Goal: Information Seeking & Learning: Learn about a topic

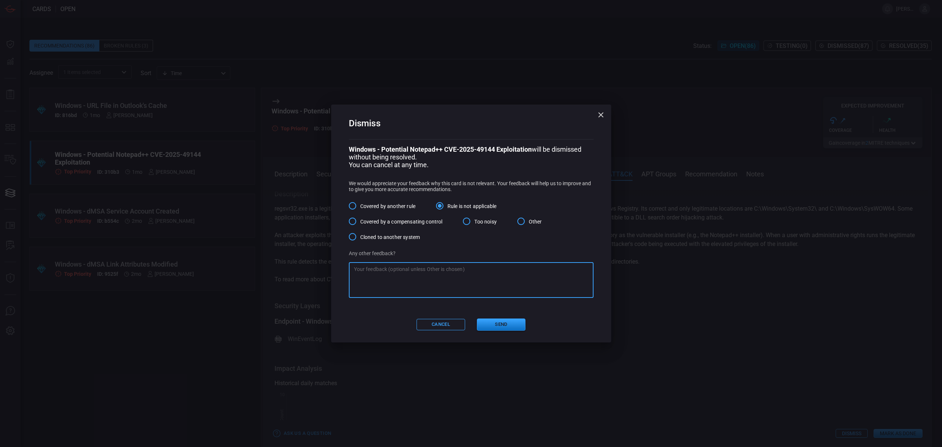
scroll to position [470, 0]
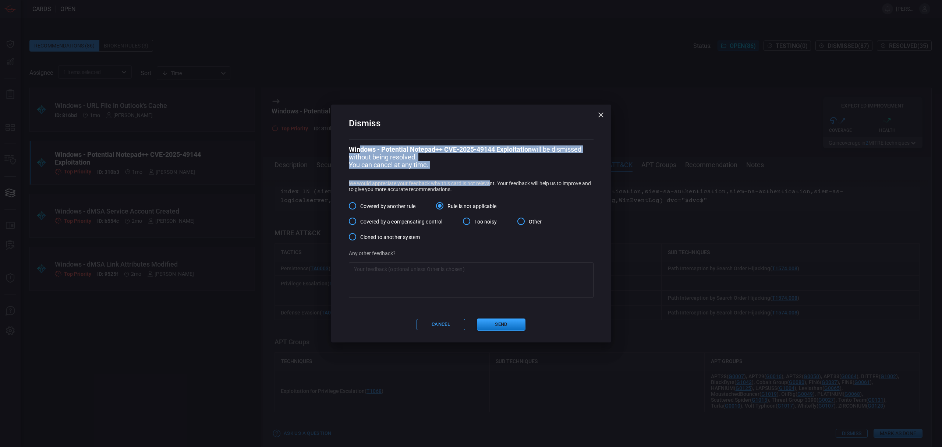
drag, startPoint x: 489, startPoint y: 173, endPoint x: 360, endPoint y: 151, distance: 131.4
click at [360, 151] on div "Windows - Potential Notepad++ CVE-2025-49144 Exploitation will be dismissed wit…" at bounding box center [471, 221] width 245 height 152
click at [423, 156] on p "Windows - Potential Notepad++ CVE-2025-49144 Exploitation will be dismissed wit…" at bounding box center [471, 152] width 245 height 15
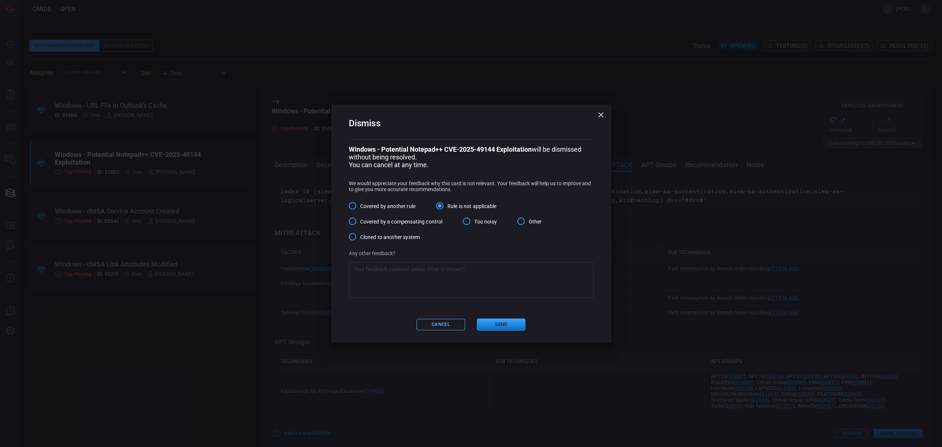
click at [449, 327] on button "Cancel" at bounding box center [440, 324] width 49 height 11
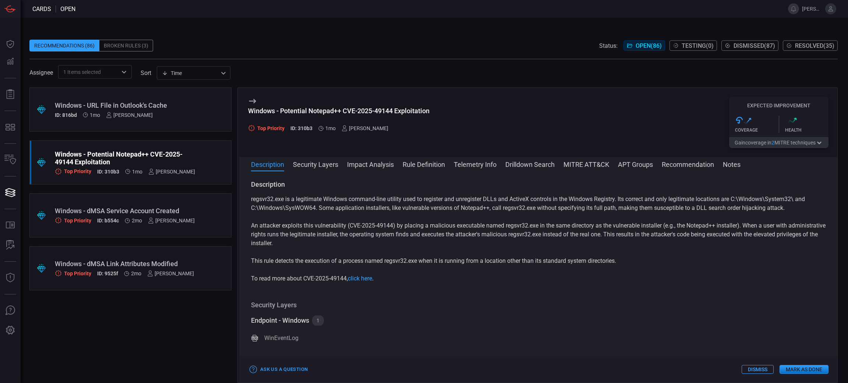
scroll to position [9, 0]
drag, startPoint x: 284, startPoint y: 184, endPoint x: 243, endPoint y: 185, distance: 41.2
click at [243, 185] on div "Description regsvr32.exe is a legitimate Windows command-line utility used to r…" at bounding box center [538, 275] width 598 height 191
copy h3 "Description"
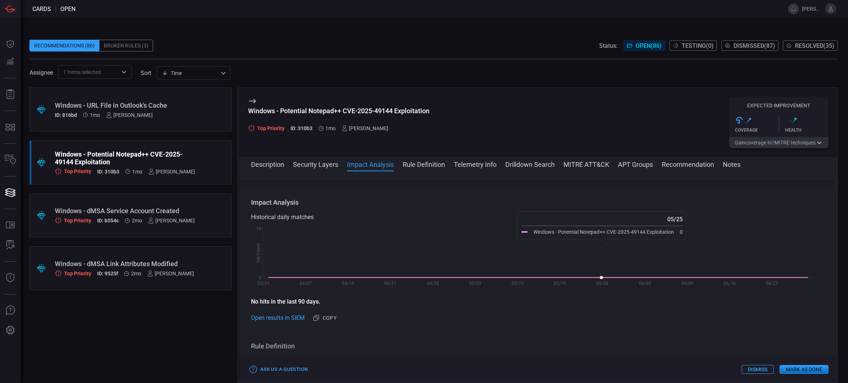
scroll to position [110, 0]
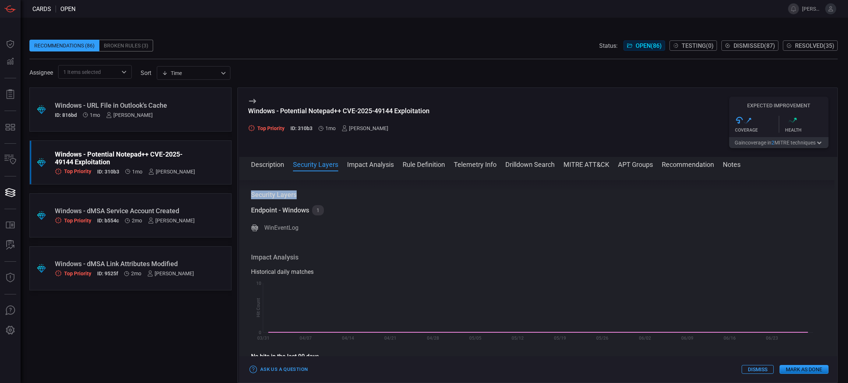
drag, startPoint x: 303, startPoint y: 193, endPoint x: 246, endPoint y: 193, distance: 57.4
click at [246, 193] on div "Description regsvr32.exe is a legitimate Windows command-line utility used to r…" at bounding box center [538, 275] width 598 height 191
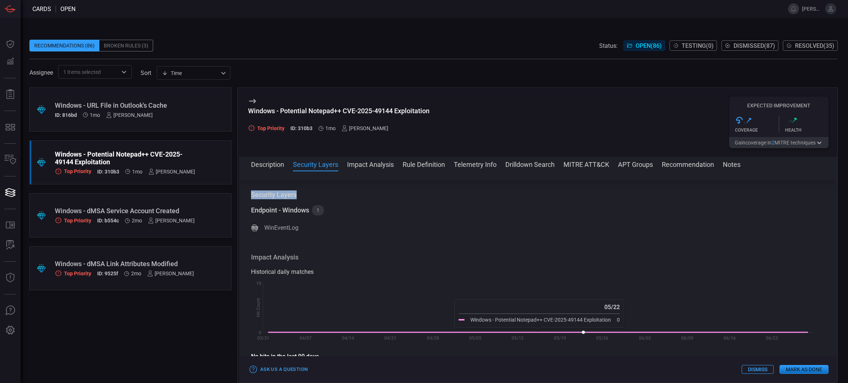
copy h3 "Security Layers"
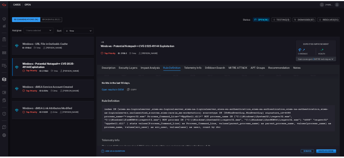
scroll to position [276, 0]
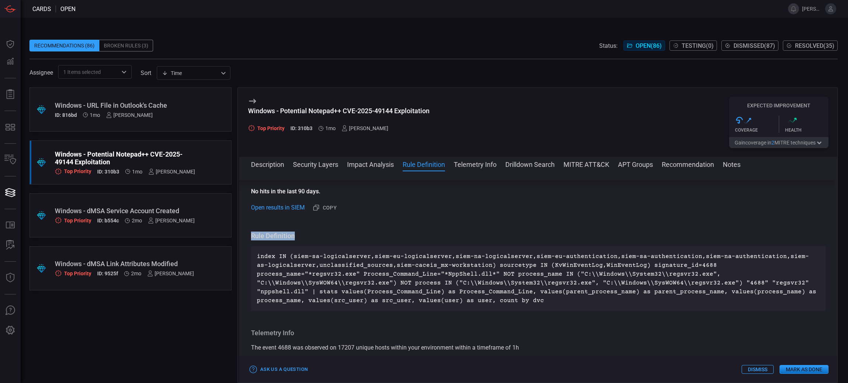
drag, startPoint x: 307, startPoint y: 232, endPoint x: 251, endPoint y: 231, distance: 56.7
click at [251, 231] on div "Description regsvr32.exe is a legitimate Windows command-line utility used to r…" at bounding box center [538, 275] width 598 height 191
copy h3 "Rule Definition"
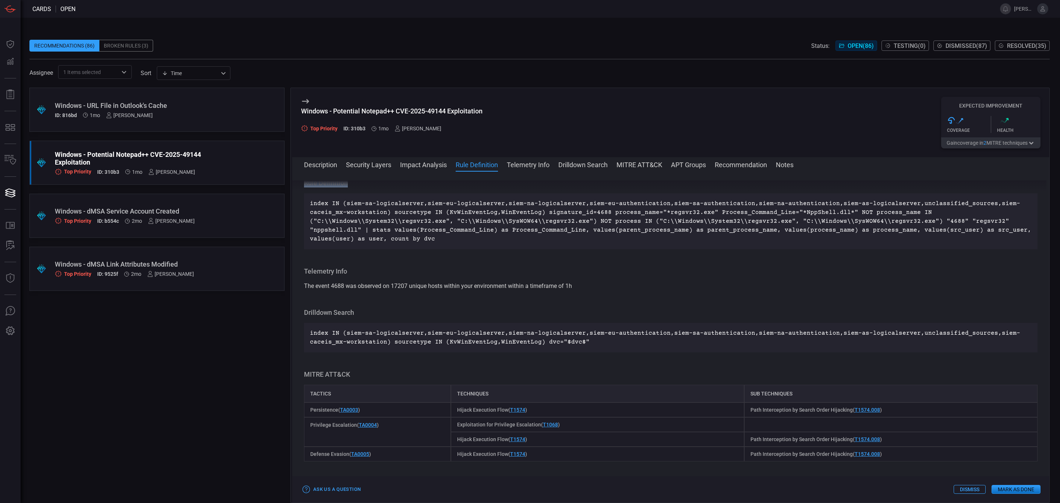
scroll to position [267, 0]
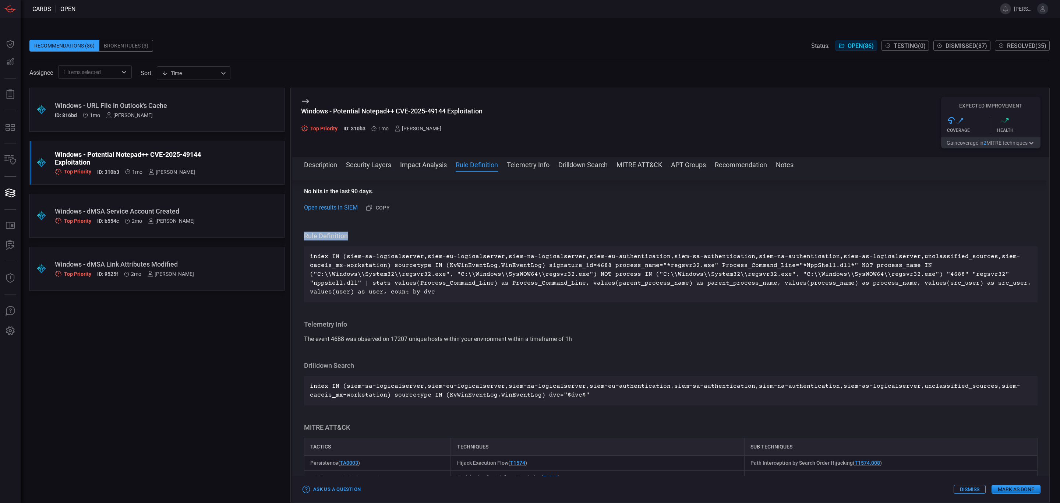
click at [726, 214] on div "Description regsvr32.exe is a legitimate Windows command-line utility used to r…" at bounding box center [670, 335] width 757 height 310
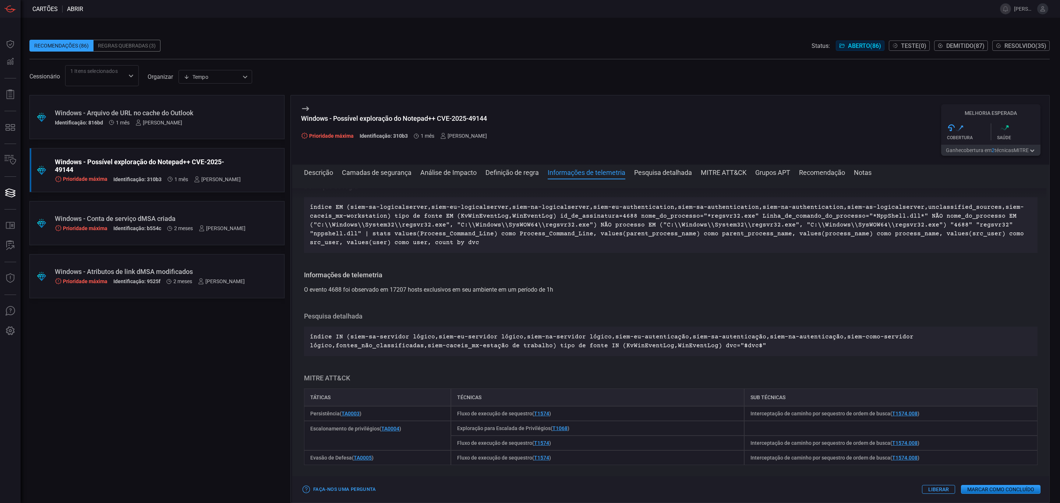
scroll to position [270, 0]
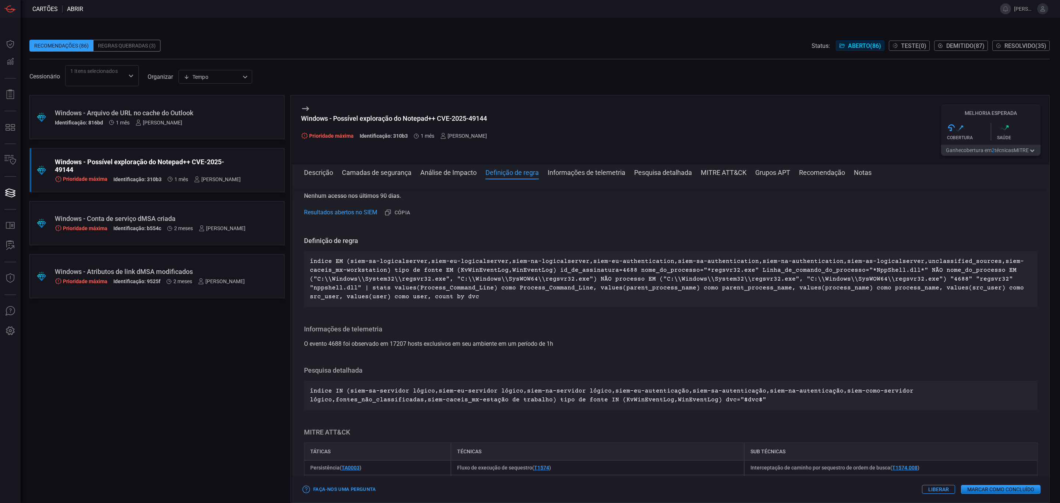
click at [941, 446] on font "Liberar" at bounding box center [938, 489] width 21 height 6
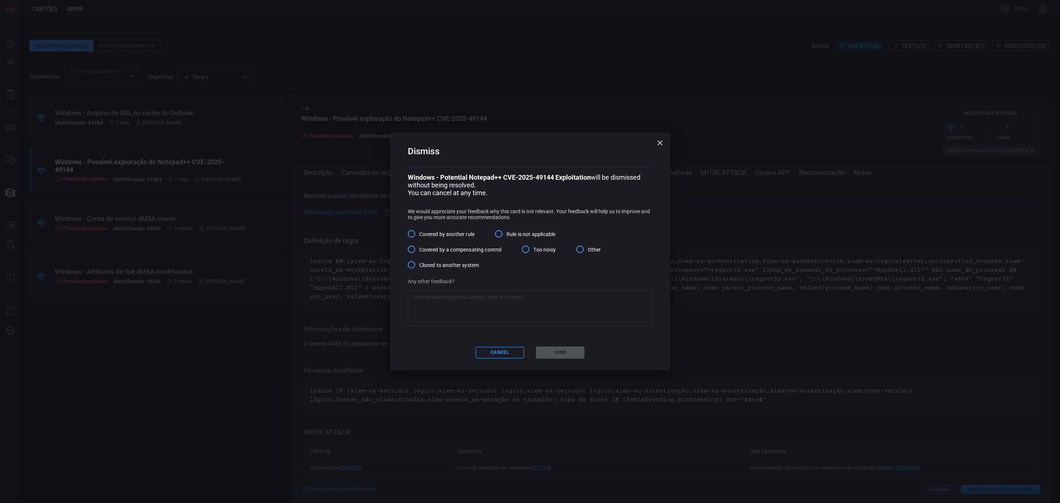
click at [522, 312] on textarea at bounding box center [530, 307] width 234 height 29
click at [519, 235] on font "A regra não é aplicável" at bounding box center [532, 234] width 52 height 6
click at [506, 235] on input "A regra não é aplicável" at bounding box center [498, 233] width 15 height 15
click at [520, 303] on textarea at bounding box center [530, 307] width 234 height 29
type textarea "Given"
